Goal: Transaction & Acquisition: Download file/media

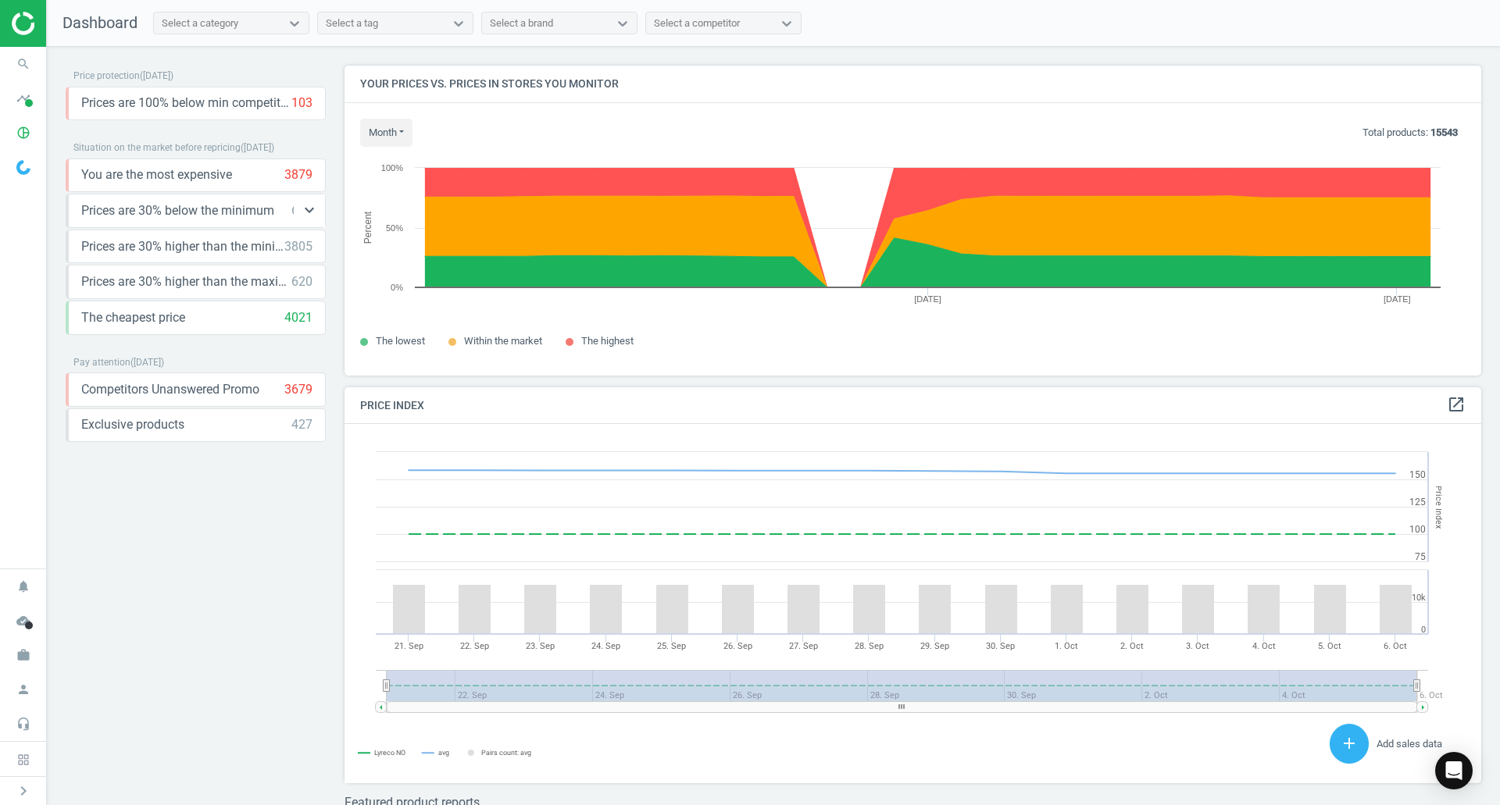
scroll to position [384, 1149]
click at [23, 98] on icon "timeline" at bounding box center [24, 99] width 30 height 30
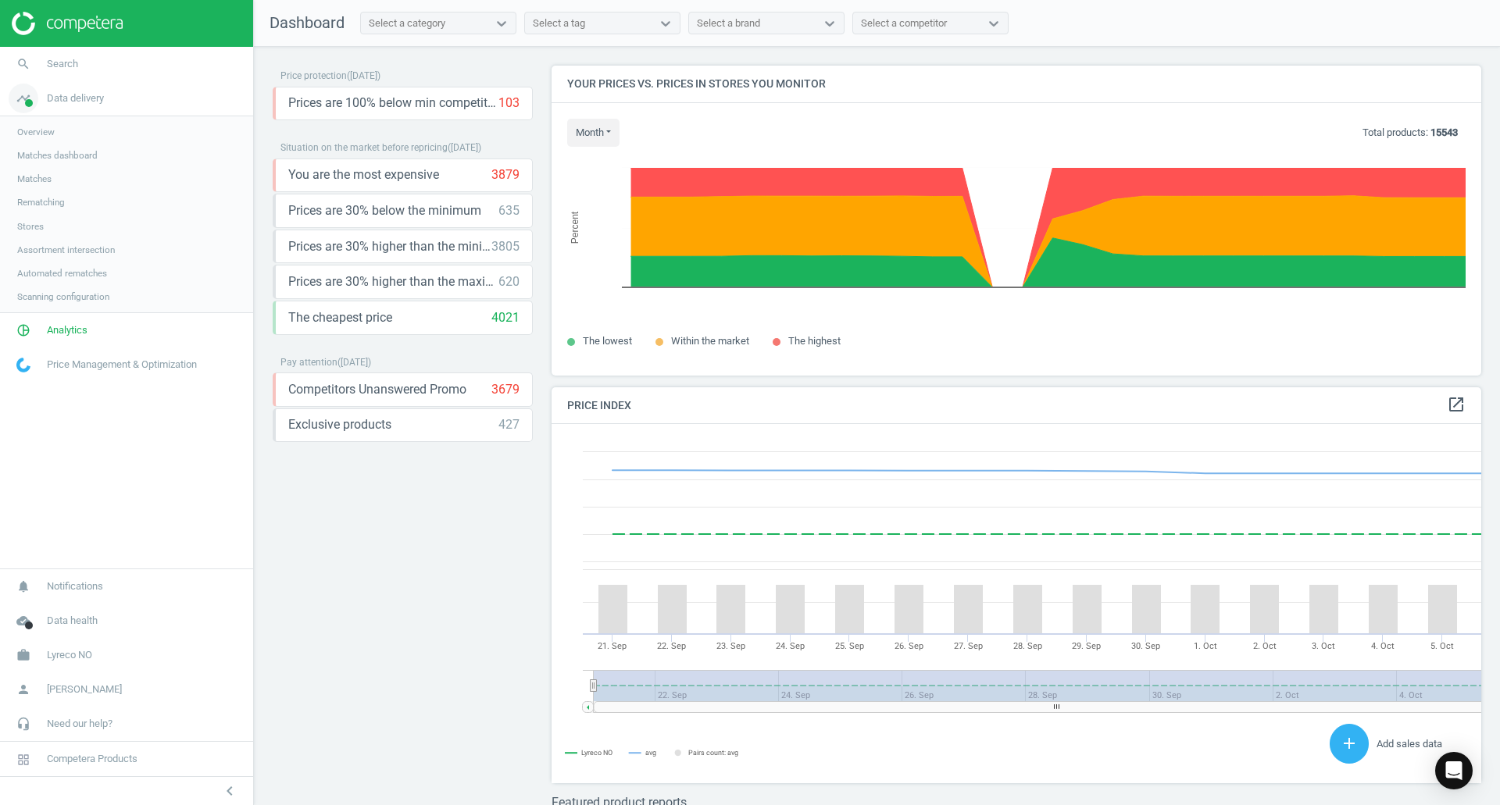
scroll to position [384, 942]
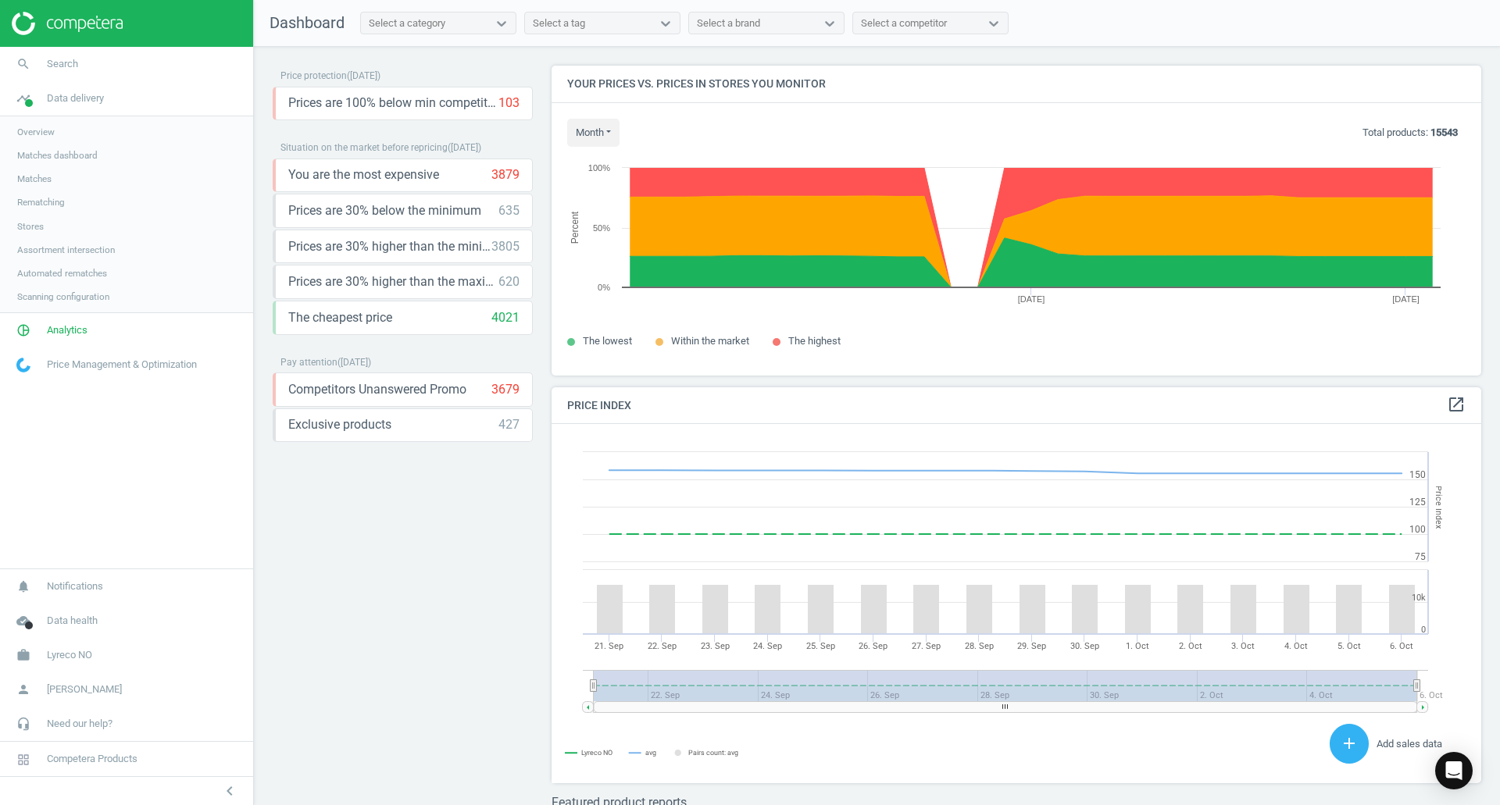
click at [36, 177] on span "Matches" at bounding box center [34, 179] width 34 height 12
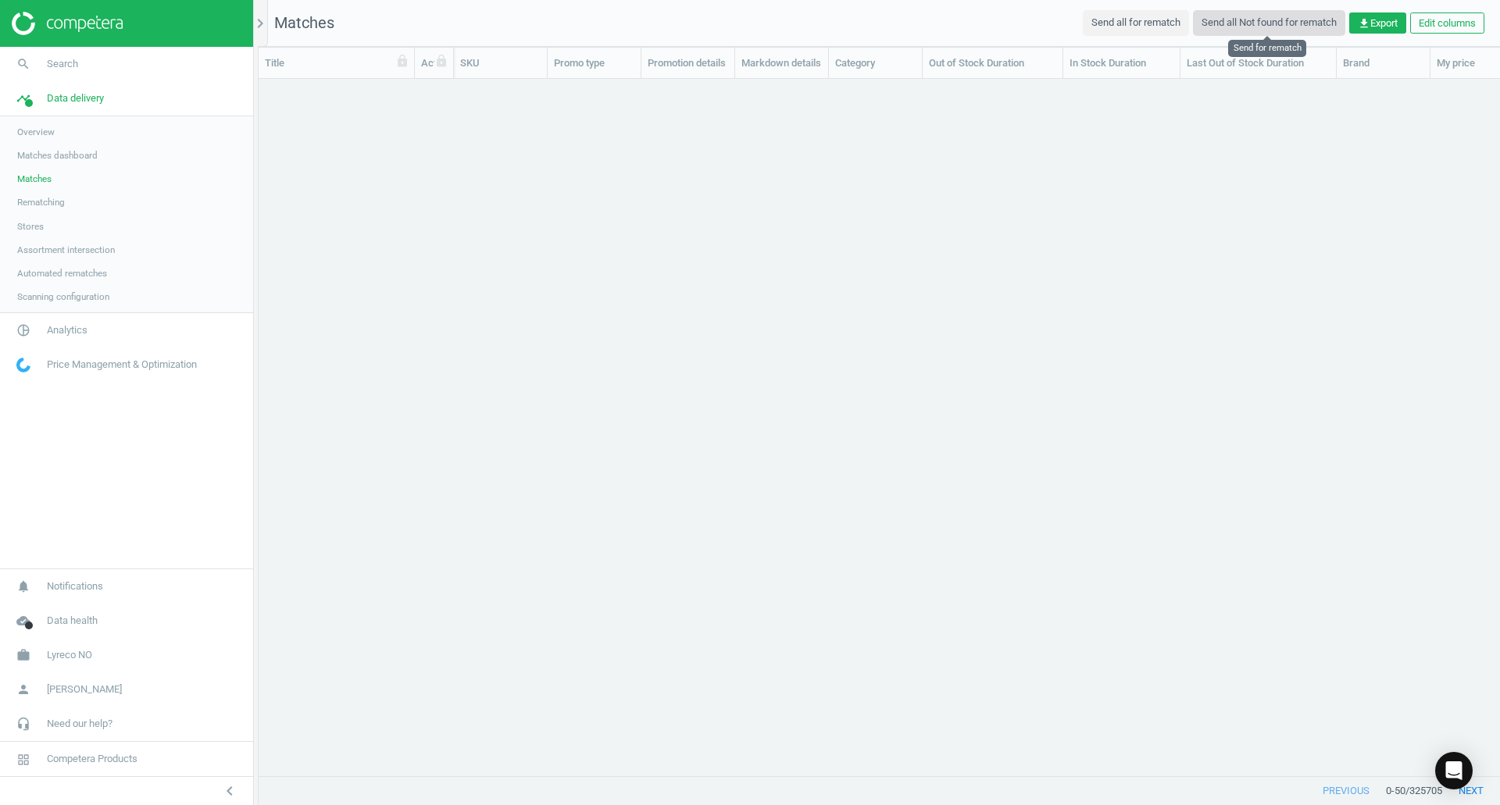
scroll to position [673, 1229]
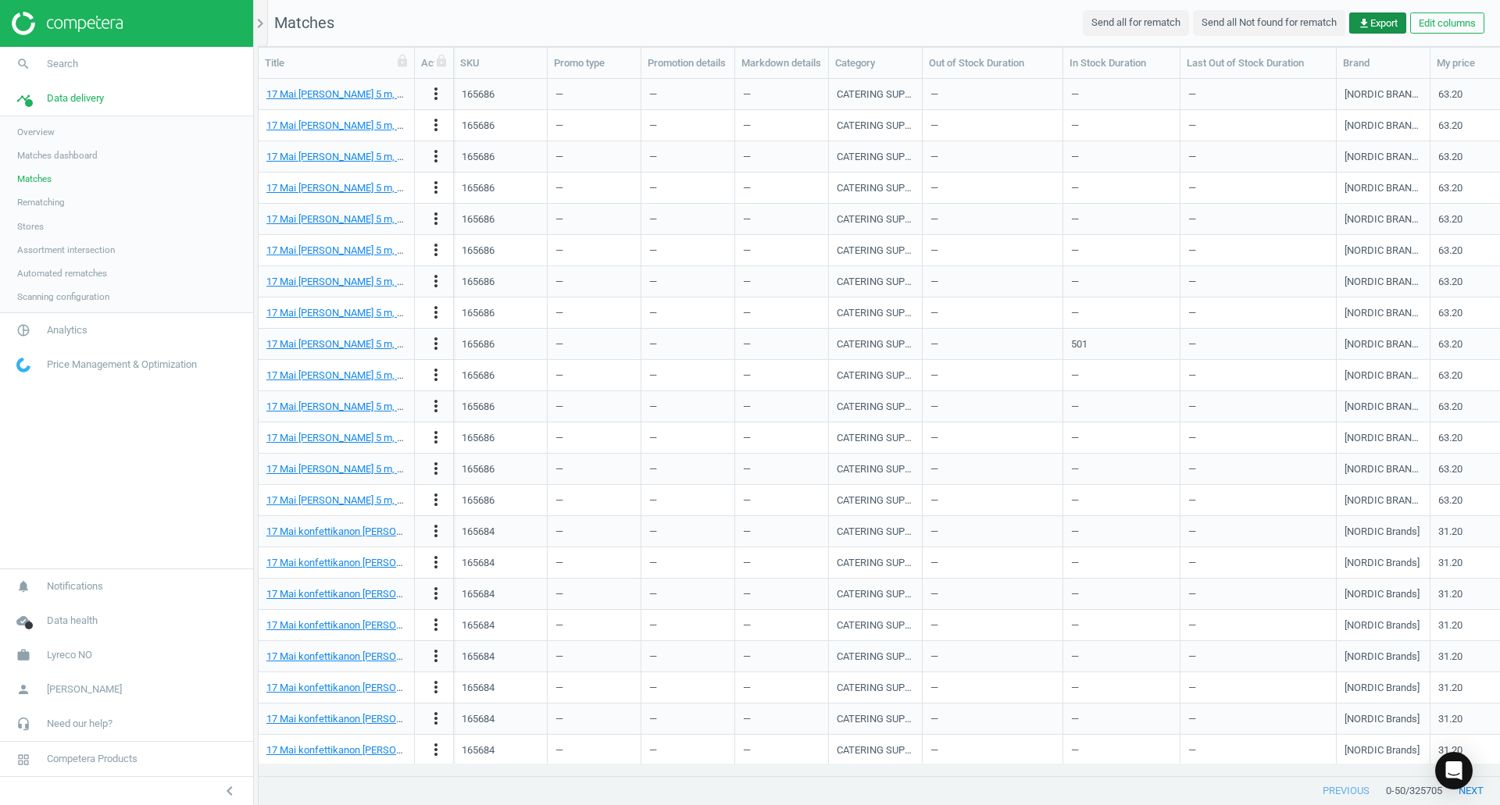
click at [1366, 20] on icon "get_app" at bounding box center [1363, 23] width 12 height 12
click at [1183, 84] on button "insert_drive_file Report (CSV)" at bounding box center [1269, 85] width 272 height 30
click at [37, 129] on span "Overview" at bounding box center [35, 132] width 37 height 12
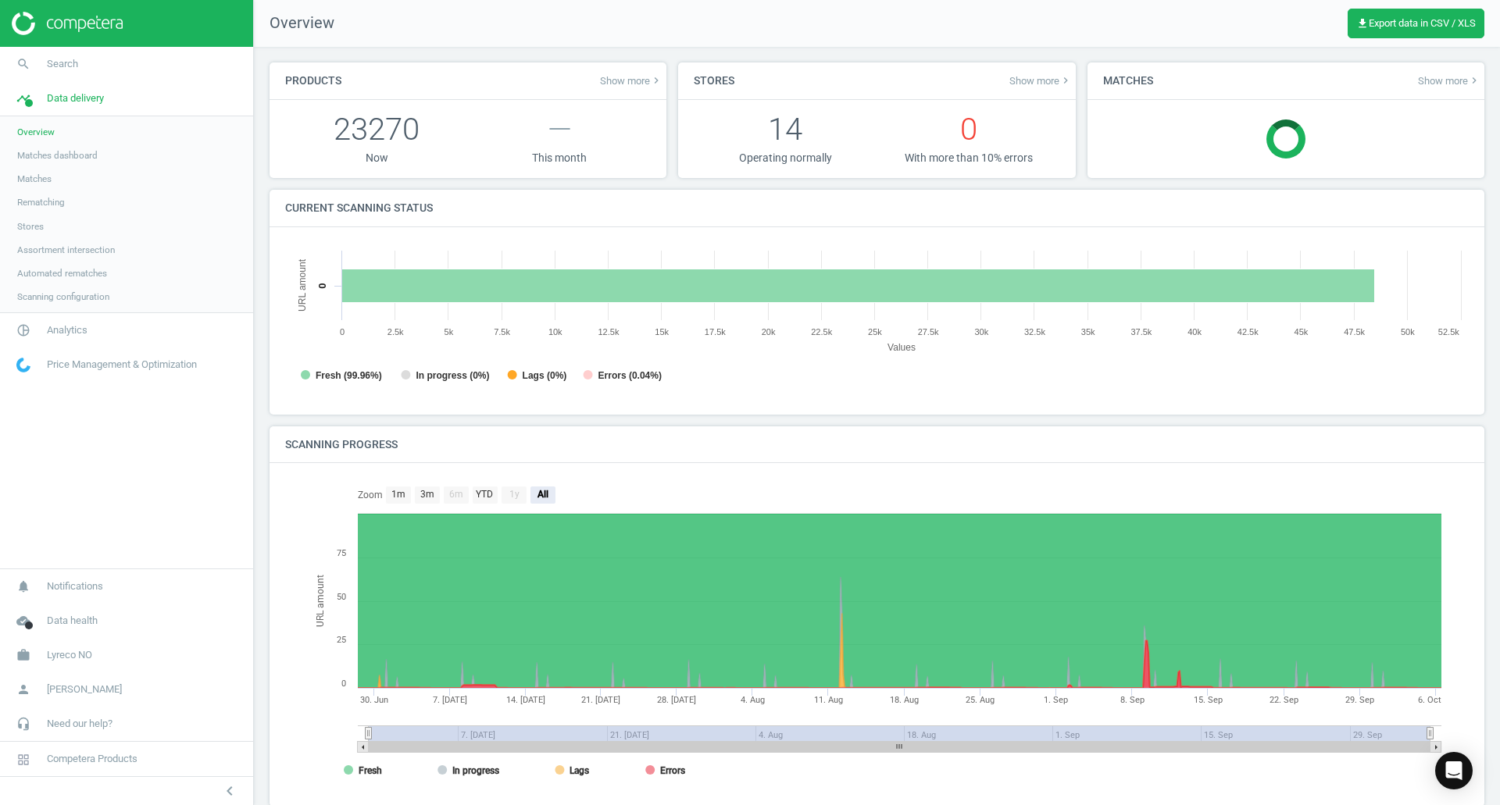
scroll to position [8, 8]
click at [55, 167] on link "Matches" at bounding box center [126, 178] width 253 height 23
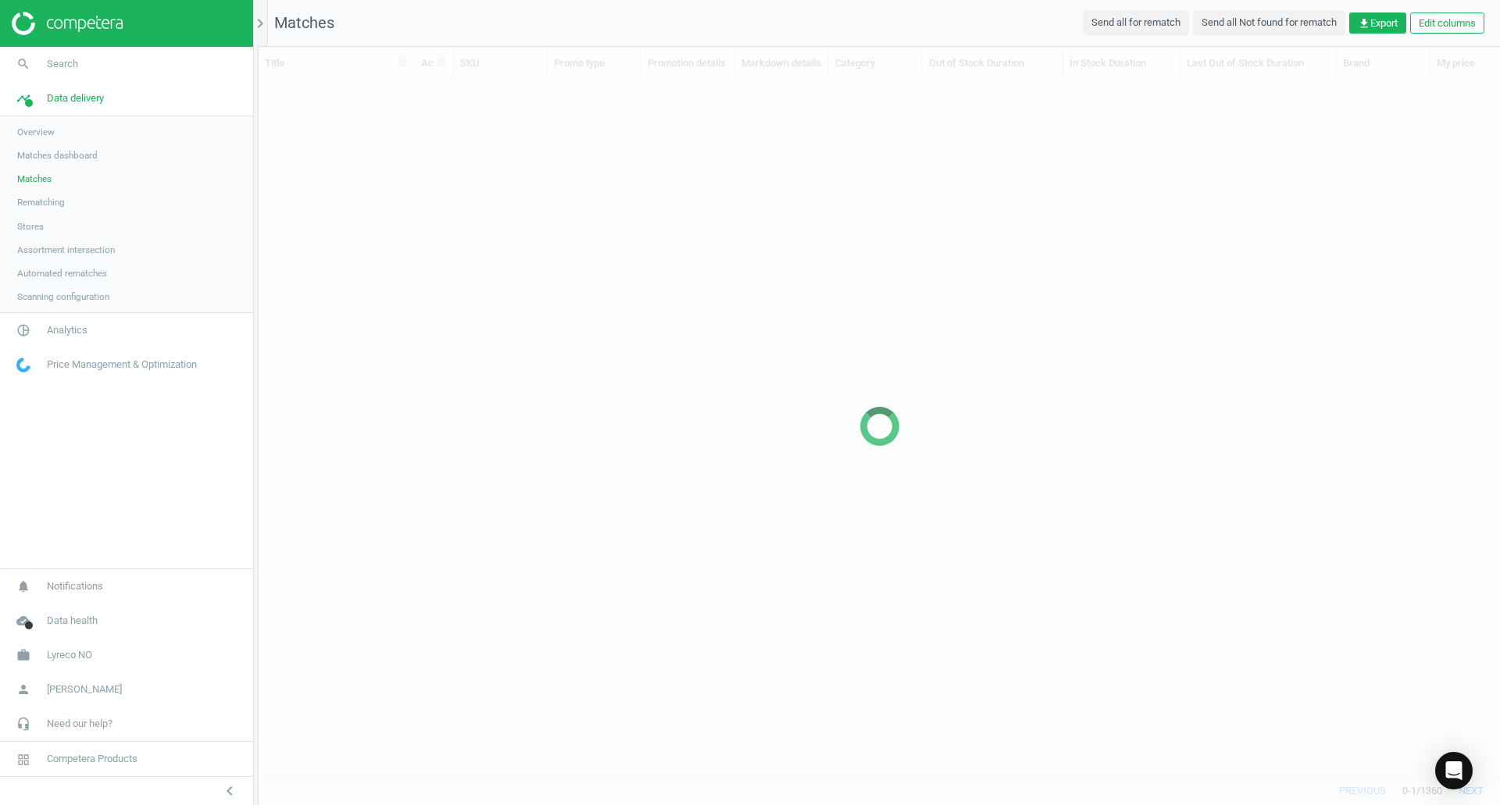
scroll to position [673, 1229]
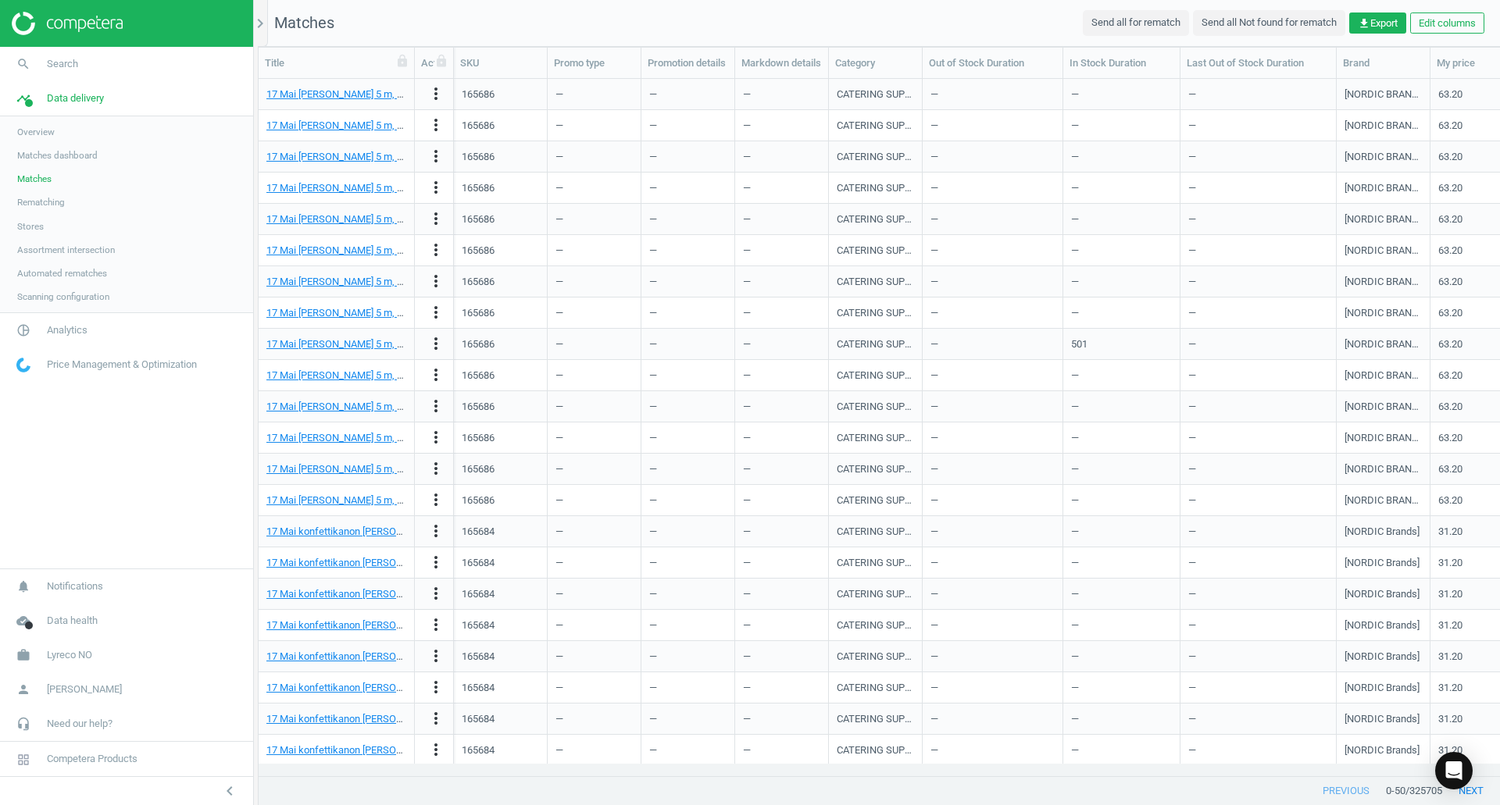
click at [58, 153] on span "Matches dashboard" at bounding box center [57, 155] width 80 height 12
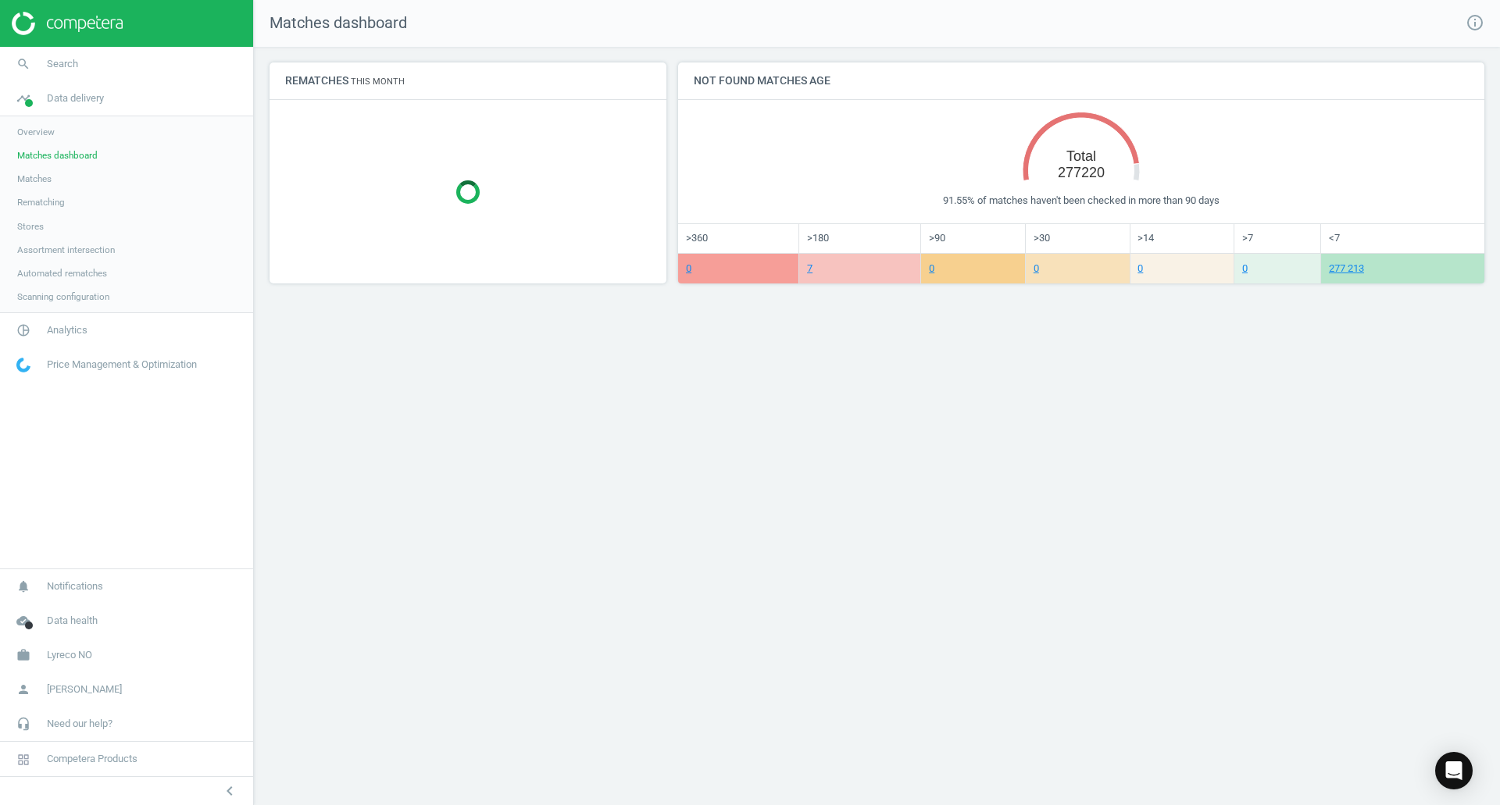
click at [634, 419] on div "Matches dashboard info_outline Rematches This month Not found matches age Creat…" at bounding box center [877, 402] width 1246 height 805
click at [34, 130] on span "Overview" at bounding box center [35, 132] width 37 height 12
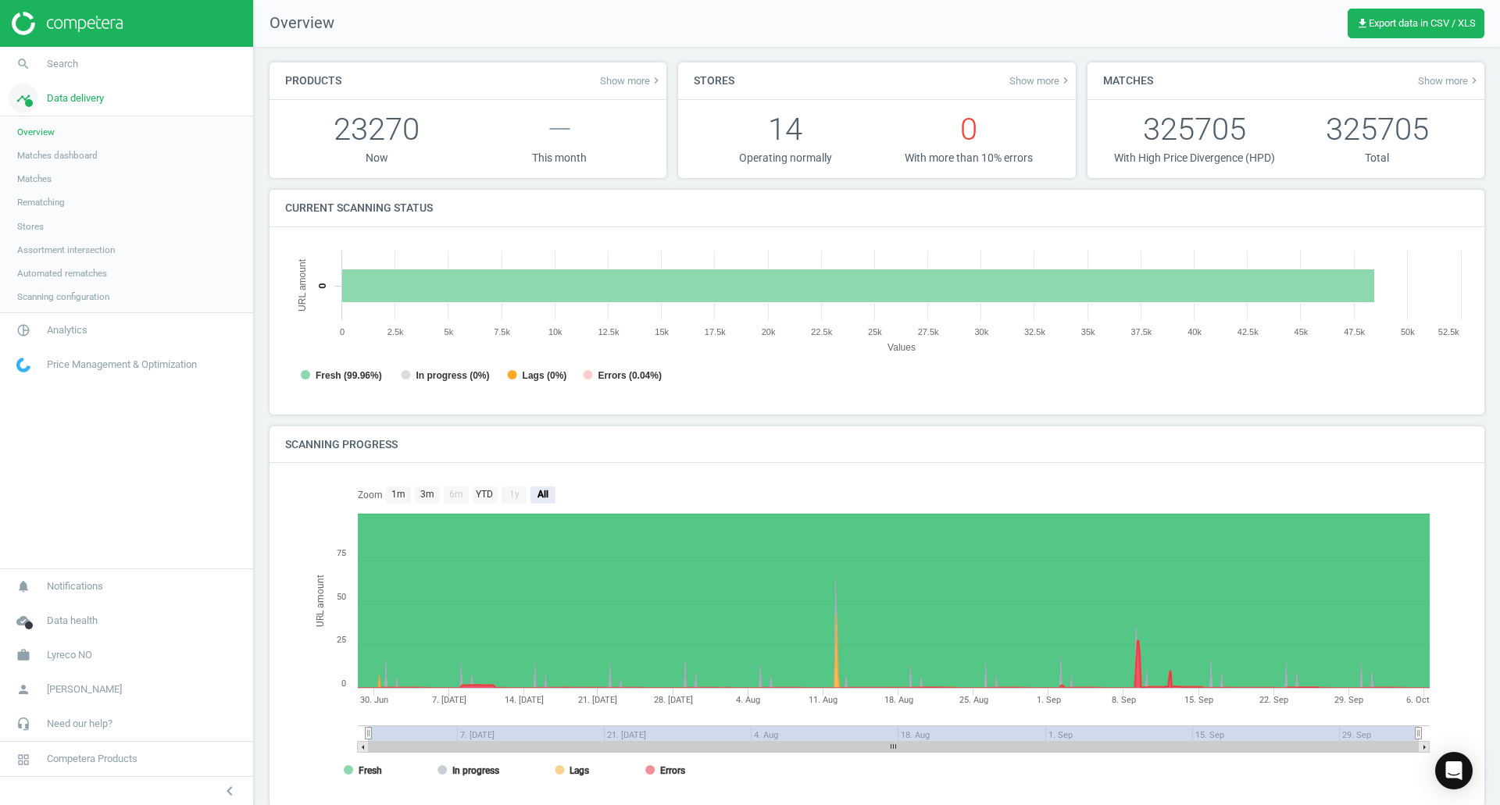
scroll to position [337, 1196]
click at [373, 424] on div "Current scanning status Created with Highcharts 6.2.0 URL amount Values Fresh (…" at bounding box center [877, 308] width 1226 height 237
click at [294, 460] on h4 "Scanning progress" at bounding box center [341, 444] width 144 height 37
